Goal: Task Accomplishment & Management: Manage account settings

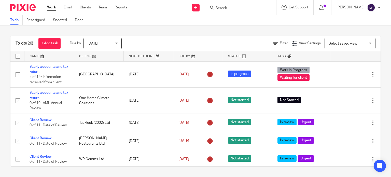
click at [250, 7] on input "Search" at bounding box center [238, 8] width 46 height 5
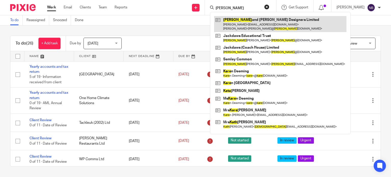
type input "kate"
click at [253, 28] on link at bounding box center [280, 24] width 132 height 16
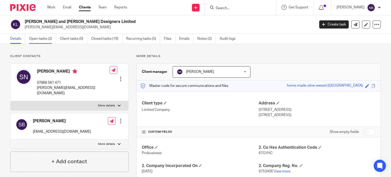
click at [46, 38] on link "Open tasks (2)" at bounding box center [42, 39] width 27 height 10
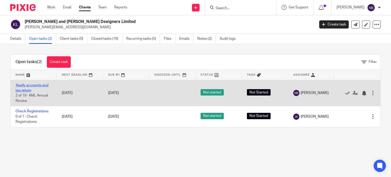
click at [40, 84] on link "Yearly accounts and tax return" at bounding box center [32, 88] width 33 height 9
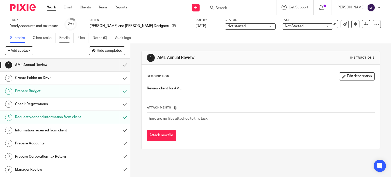
click at [66, 38] on link "Emails" at bounding box center [66, 38] width 14 height 10
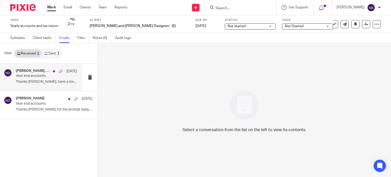
click at [53, 54] on link "Sent 1" at bounding box center [52, 53] width 20 height 8
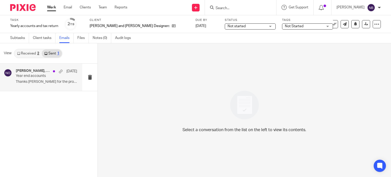
click at [50, 78] on p "Year end accounts" at bounding box center [40, 76] width 49 height 4
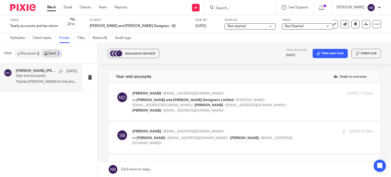
click at [162, 100] on span "[PERSON_NAME] and [PERSON_NAME] Designers Limited" at bounding box center [184, 100] width 97 height 4
checkbox input "true"
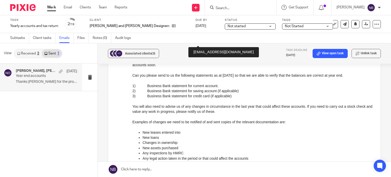
scroll to position [127, 0]
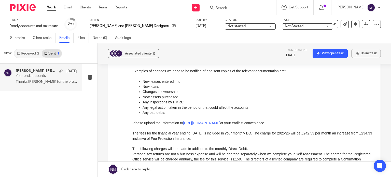
drag, startPoint x: 324, startPoint y: 97, endPoint x: 319, endPoint y: 96, distance: 4.9
click at [324, 100] on p "Any inspections by HMRC" at bounding box center [258, 102] width 230 height 5
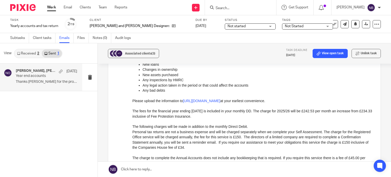
scroll to position [153, 0]
